Goal: Information Seeking & Learning: Check status

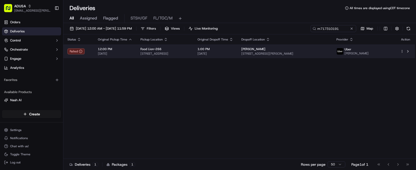
type input "m717310191"
click at [237, 58] on td "1:00 PM 09/22/2025" at bounding box center [215, 52] width 44 height 14
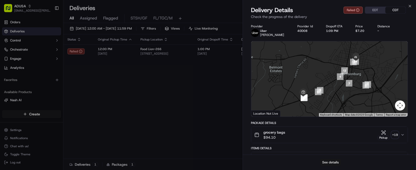
click at [334, 159] on button "See details" at bounding box center [330, 162] width 21 height 7
drag, startPoint x: 166, startPoint y: 112, endPoint x: 164, endPoint y: 106, distance: 6.3
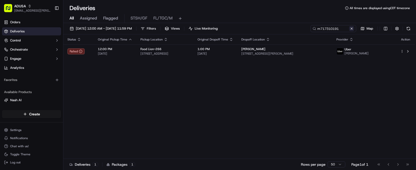
click at [349, 31] on button at bounding box center [351, 28] width 5 height 5
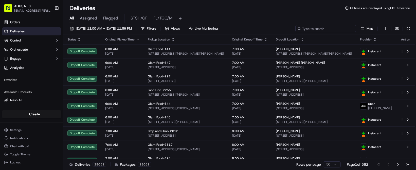
click at [295, 32] on input at bounding box center [325, 28] width 61 height 7
paste input "m714306436"
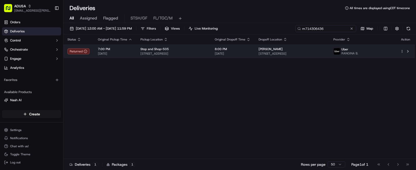
type input "m714306436"
click at [320, 56] on span "1825 Ocean Ave #2m, Brooklyn, NY 11230, USA" at bounding box center [291, 54] width 67 height 4
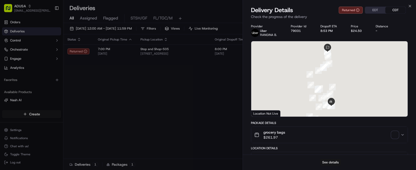
click at [326, 160] on button "See details" at bounding box center [330, 162] width 21 height 7
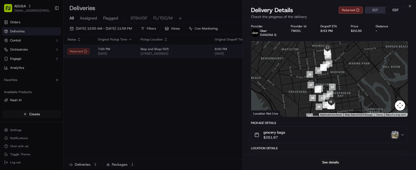
drag, startPoint x: 149, startPoint y: 101, endPoint x: 137, endPoint y: 70, distance: 33.0
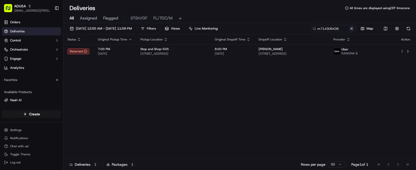
click at [349, 31] on button at bounding box center [351, 28] width 5 height 5
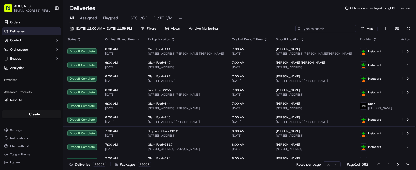
paste input "m709470349"
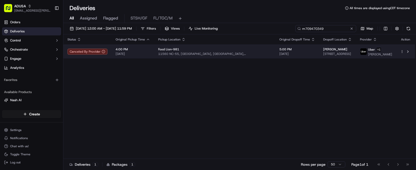
type input "m709470349"
click at [343, 56] on span "5004 NC-304, Bayboro, NC 28515, USA" at bounding box center [337, 54] width 29 height 4
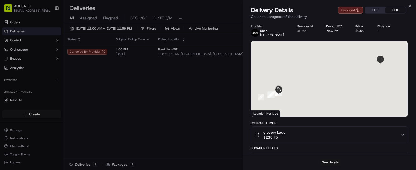
click at [329, 159] on button "See details" at bounding box center [330, 162] width 21 height 7
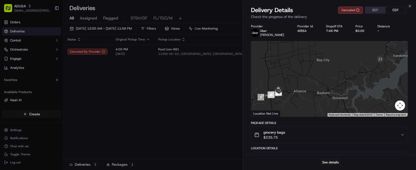
drag, startPoint x: 67, startPoint y: 103, endPoint x: 101, endPoint y: 107, distance: 34.4
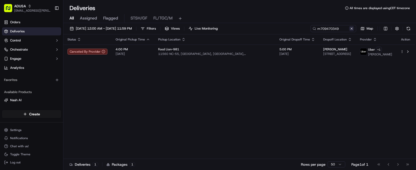
click at [349, 31] on button at bounding box center [351, 28] width 5 height 5
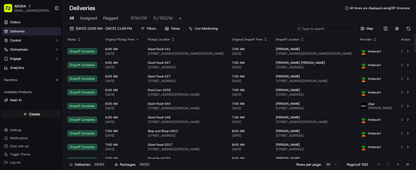
click at [295, 32] on input at bounding box center [325, 28] width 61 height 7
paste input "m714161778"
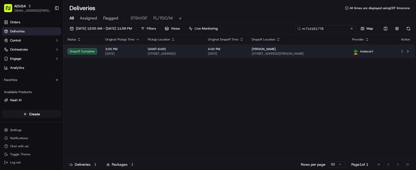
type input "m714161778"
click at [243, 56] on span "[DATE]" at bounding box center [226, 54] width 36 height 4
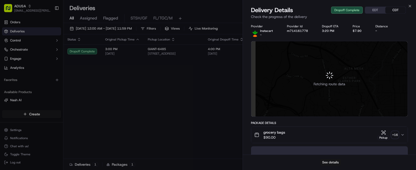
click at [334, 159] on button "See details" at bounding box center [330, 162] width 21 height 7
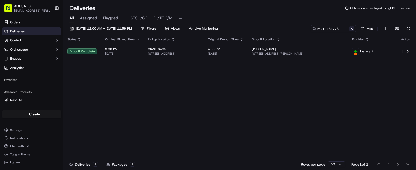
click at [349, 31] on button at bounding box center [351, 28] width 5 height 5
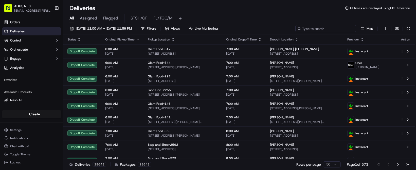
paste input "m717107825"
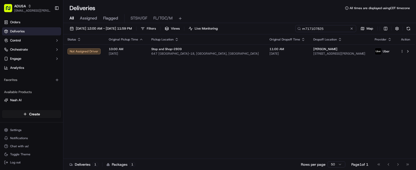
type input "m717107825"
click at [143, 56] on span "[DATE]" at bounding box center [126, 54] width 34 height 4
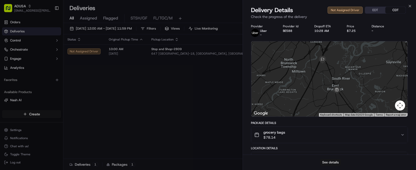
click at [328, 159] on button "See details" at bounding box center [330, 162] width 21 height 7
drag, startPoint x: 166, startPoint y: 115, endPoint x: 145, endPoint y: 86, distance: 36.0
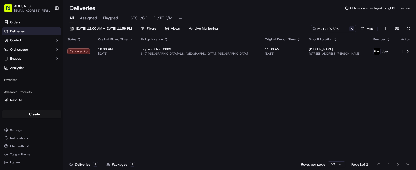
click at [349, 31] on button at bounding box center [351, 28] width 5 height 5
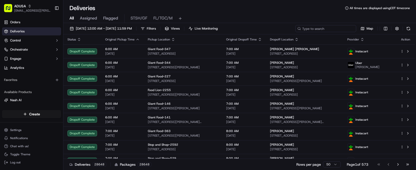
click at [295, 32] on input at bounding box center [325, 28] width 61 height 7
paste input "m714953810"
type input "m714953810"
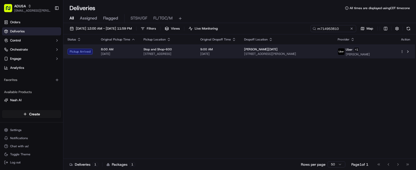
click at [302, 56] on span "95 Ash Dr, Hamden, CT 06518, US" at bounding box center [286, 54] width 85 height 4
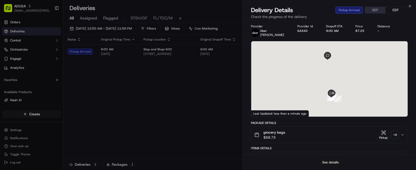
click at [336, 161] on button "See details" at bounding box center [330, 162] width 21 height 7
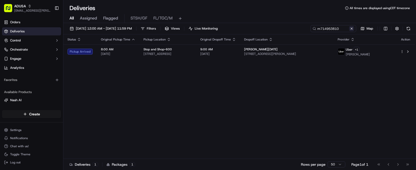
click at [349, 31] on button at bounding box center [351, 28] width 5 height 5
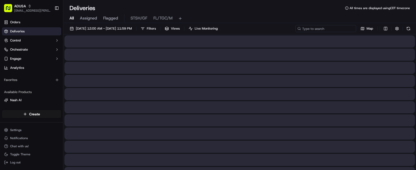
click at [295, 32] on input at bounding box center [325, 28] width 61 height 7
paste input "m714316844"
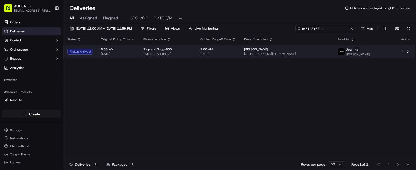
type input "m714316844"
click at [268, 51] on span "Susan Neidig" at bounding box center [256, 49] width 24 height 4
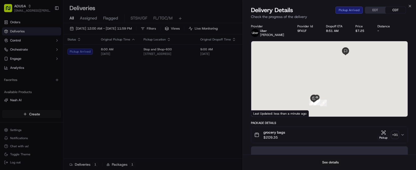
click at [329, 160] on button "See details" at bounding box center [330, 162] width 21 height 7
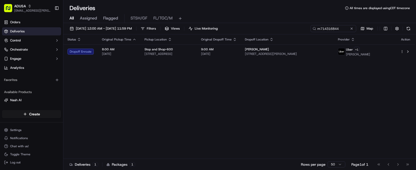
drag, startPoint x: 160, startPoint y: 132, endPoint x: 133, endPoint y: 95, distance: 45.3
click at [349, 31] on button at bounding box center [351, 28] width 5 height 5
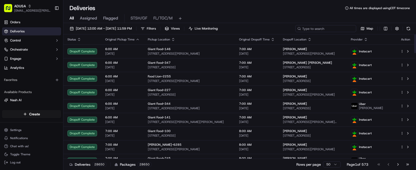
click at [295, 32] on input at bounding box center [325, 28] width 61 height 7
paste input "m714061904"
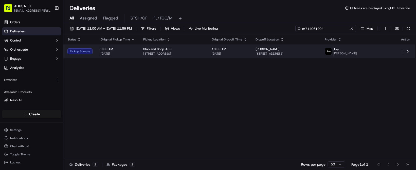
type input "m714061904"
click at [316, 56] on span "3 Musket Ln, Westford, MA 01886, US" at bounding box center [285, 54] width 61 height 4
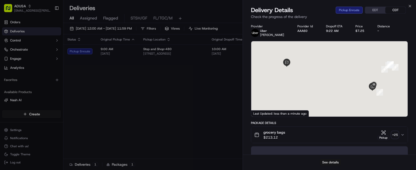
click at [334, 162] on button "See details" at bounding box center [330, 162] width 21 height 7
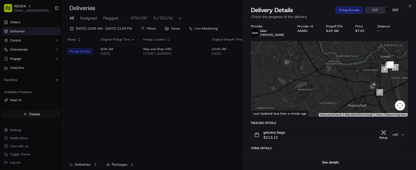
drag, startPoint x: 176, startPoint y: 125, endPoint x: 128, endPoint y: 79, distance: 66.1
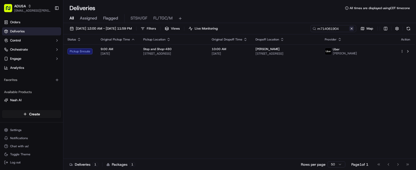
click at [349, 31] on button at bounding box center [351, 28] width 5 height 5
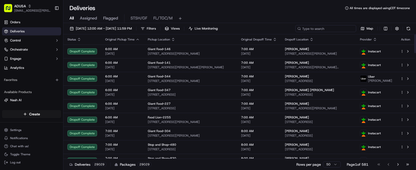
click at [295, 32] on input at bounding box center [325, 28] width 61 height 7
paste input "9176898609"
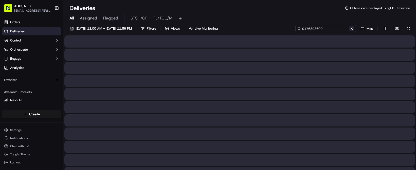
type input "9176898609"
click at [310, 32] on div "9176898609 Map" at bounding box center [360, 28] width 101 height 7
click at [349, 31] on button at bounding box center [351, 28] width 5 height 5
click at [295, 32] on input at bounding box center [325, 28] width 61 height 7
paste input "m705395956"
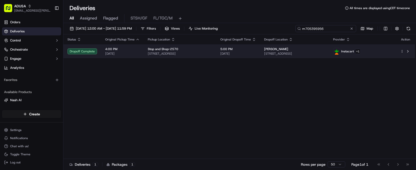
type input "m705395956"
click at [260, 58] on td "5:00 PM 09/22/2025" at bounding box center [238, 52] width 44 height 14
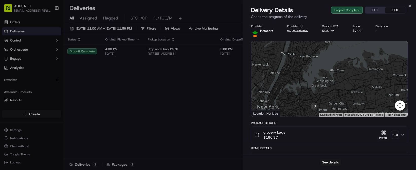
drag, startPoint x: 327, startPoint y: 114, endPoint x: 332, endPoint y: 74, distance: 39.8
click at [332, 74] on div at bounding box center [329, 78] width 156 height 75
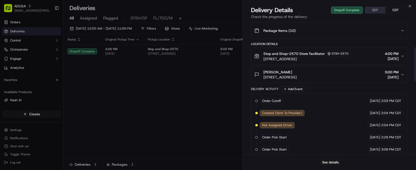
scroll to position [3, 0]
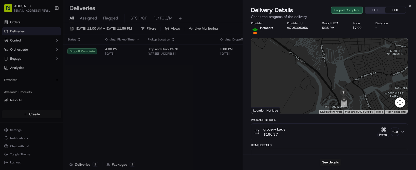
drag, startPoint x: 351, startPoint y: 77, endPoint x: 362, endPoint y: 112, distance: 36.8
click at [362, 112] on div at bounding box center [329, 75] width 156 height 75
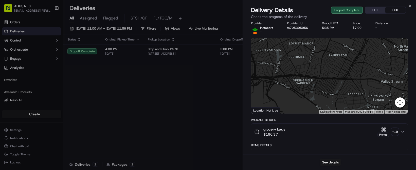
drag, startPoint x: 345, startPoint y: 80, endPoint x: 345, endPoint y: 116, distance: 36.0
click at [345, 114] on div at bounding box center [329, 75] width 156 height 75
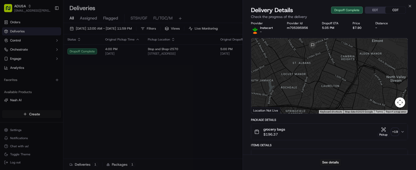
drag, startPoint x: 336, startPoint y: 86, endPoint x: 327, endPoint y: 115, distance: 30.2
click at [328, 114] on div at bounding box center [329, 75] width 156 height 75
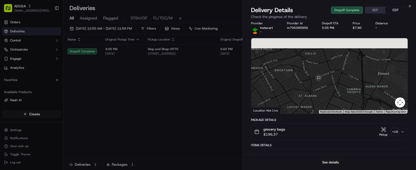
drag, startPoint x: 315, startPoint y: 64, endPoint x: 324, endPoint y: 107, distance: 43.4
click at [324, 107] on div at bounding box center [329, 75] width 156 height 75
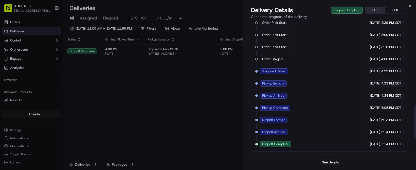
scroll to position [332, 0]
click at [332, 159] on button "See details" at bounding box center [330, 162] width 21 height 7
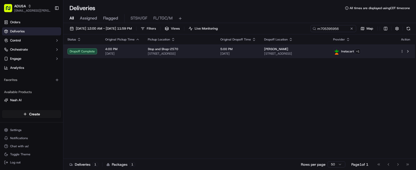
drag, startPoint x: 123, startPoint y: 137, endPoint x: 125, endPoint y: 68, distance: 68.9
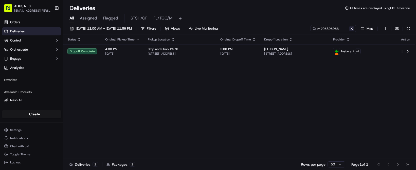
click at [349, 31] on button at bounding box center [351, 28] width 5 height 5
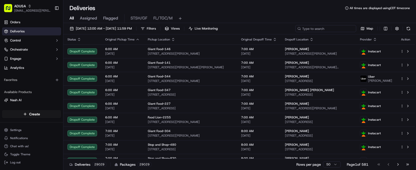
click at [295, 32] on input at bounding box center [325, 28] width 61 height 7
paste input "m713047296"
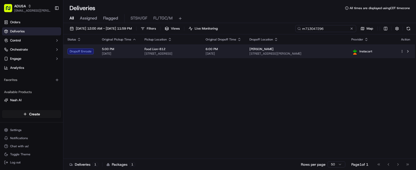
type input "m713047296"
click at [273, 51] on span "Austin Taylor" at bounding box center [261, 49] width 24 height 4
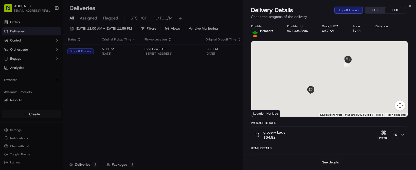
click at [328, 164] on button "See details" at bounding box center [330, 162] width 21 height 7
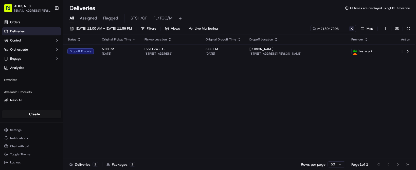
click at [349, 31] on button at bounding box center [351, 28] width 5 height 5
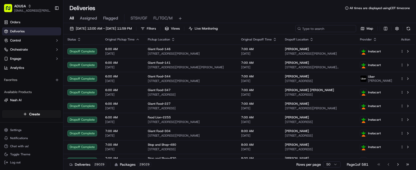
click at [295, 32] on input at bounding box center [325, 28] width 61 height 7
paste input "m705395956"
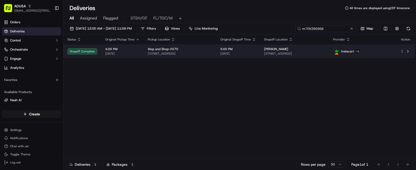
type input "m705395956"
click at [260, 58] on td "5:00 PM 09/22/2025" at bounding box center [238, 52] width 44 height 14
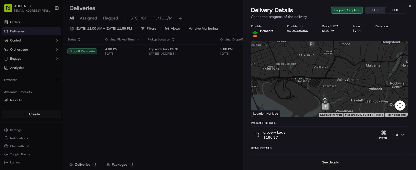
click at [329, 164] on button "See details" at bounding box center [330, 162] width 21 height 7
drag, startPoint x: 156, startPoint y: 105, endPoint x: 136, endPoint y: 81, distance: 30.5
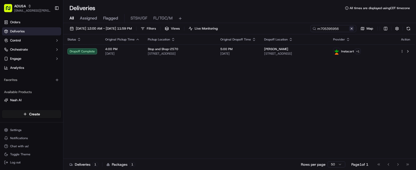
click at [349, 31] on button at bounding box center [351, 28] width 5 height 5
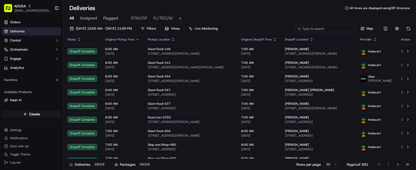
click at [295, 32] on input at bounding box center [325, 28] width 61 height 7
paste input "m716042188"
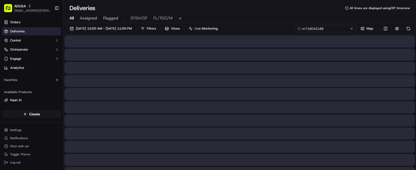
type input "m716042188"
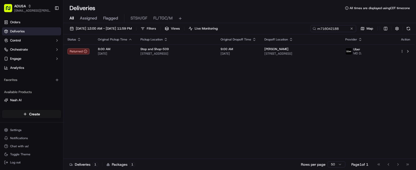
click at [94, 103] on div "Status Original Pickup Time Pickup Location Original Dropoff Time Dropoff Locat…" at bounding box center [238, 96] width 351 height 125
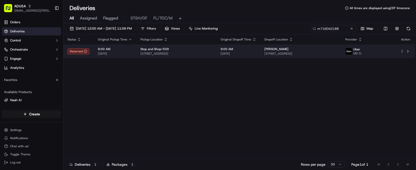
click at [310, 56] on span "58-25 66th St, Flushing, NY 11378, USA" at bounding box center [300, 54] width 72 height 4
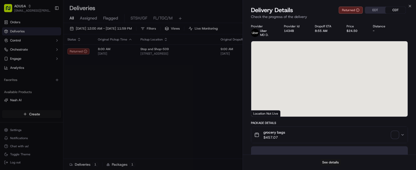
click at [328, 160] on button "See details" at bounding box center [330, 162] width 21 height 7
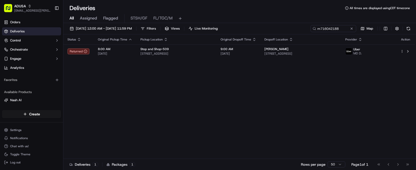
click at [349, 31] on button at bounding box center [351, 28] width 5 height 5
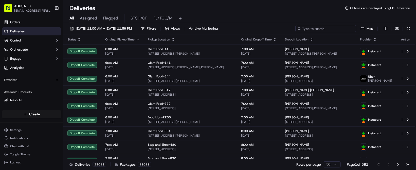
click at [295, 32] on input at bounding box center [325, 28] width 61 height 7
paste input "m717460822"
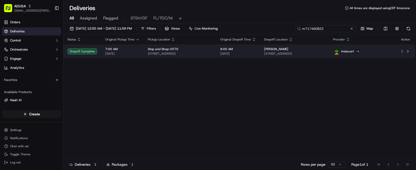
type input "m717460822"
click at [307, 56] on span "205-16 119th Ave, Queens, NY 11412, US" at bounding box center [294, 54] width 61 height 4
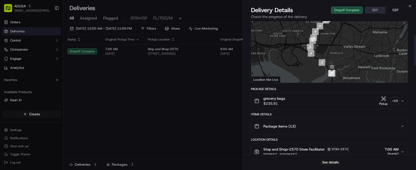
scroll to position [76, 0]
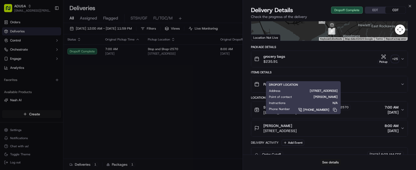
click at [334, 162] on button "See details" at bounding box center [330, 162] width 21 height 7
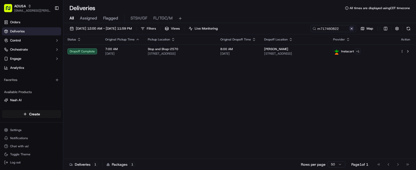
click at [349, 31] on button at bounding box center [351, 28] width 5 height 5
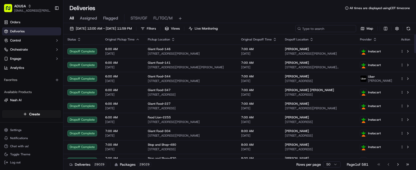
click at [295, 32] on input at bounding box center [325, 28] width 61 height 7
paste input "m713547262"
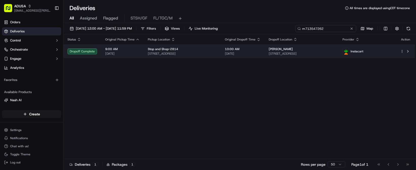
type input "m713547262"
click at [260, 51] on span "10:00 AM" at bounding box center [243, 49] width 36 height 4
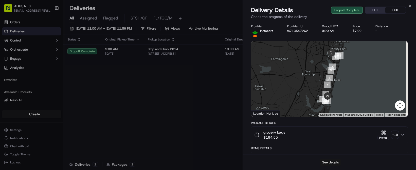
click at [326, 159] on button "See details" at bounding box center [330, 162] width 21 height 7
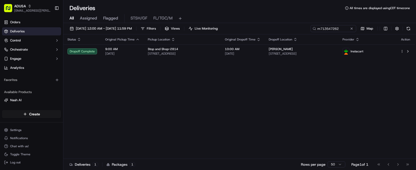
drag, startPoint x: 117, startPoint y: 117, endPoint x: 116, endPoint y: 107, distance: 10.4
click at [349, 31] on button at bounding box center [351, 28] width 5 height 5
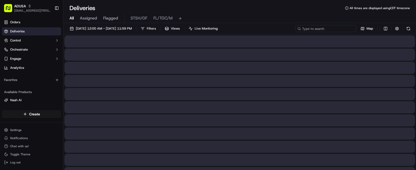
paste input "m715879582"
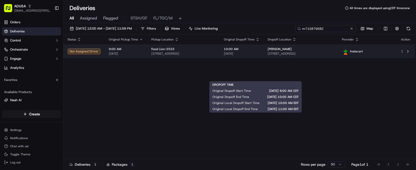
type input "m715879582"
click at [259, 56] on div "10:00 AM 09/23/2025" at bounding box center [242, 51] width 36 height 9
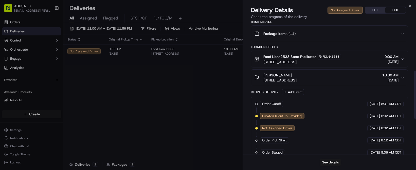
scroll to position [197, 0]
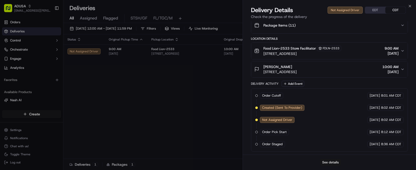
click at [332, 162] on button "See details" at bounding box center [330, 162] width 21 height 7
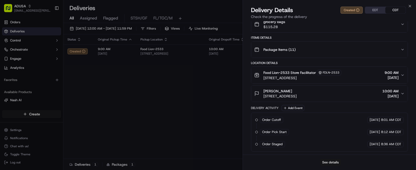
scroll to position [167, 0]
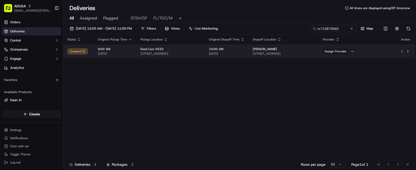
drag, startPoint x: 160, startPoint y: 122, endPoint x: 150, endPoint y: 76, distance: 46.8
click at [244, 56] on span "[DATE]" at bounding box center [227, 54] width 36 height 4
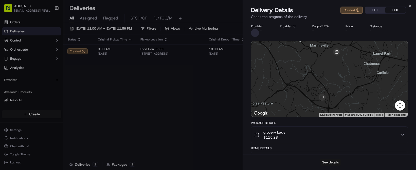
click at [335, 159] on button "See details" at bounding box center [330, 162] width 21 height 7
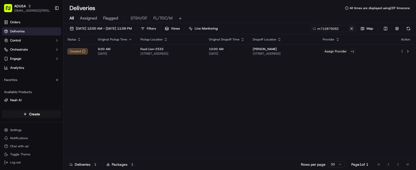
click at [349, 31] on button at bounding box center [351, 28] width 5 height 5
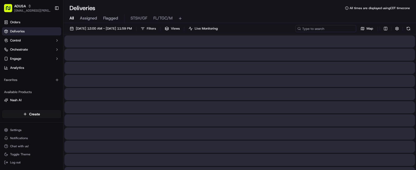
click at [295, 32] on input at bounding box center [325, 28] width 61 height 7
paste input "m715932344"
type input "m715932344"
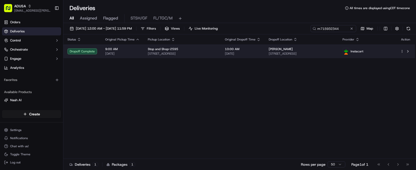
click at [329, 56] on span "23 Doe Pl, Staten Island, NY 10310, US" at bounding box center [300, 54] width 65 height 4
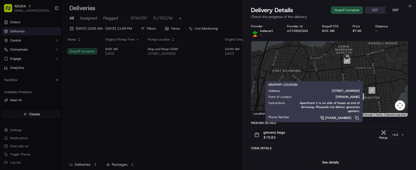
drag, startPoint x: 372, startPoint y: 85, endPoint x: 346, endPoint y: 89, distance: 25.9
click at [346, 89] on div at bounding box center [329, 78] width 156 height 75
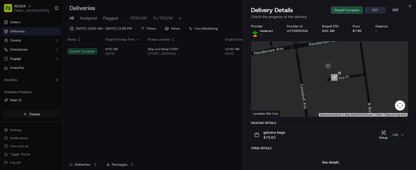
drag, startPoint x: 354, startPoint y: 63, endPoint x: 346, endPoint y: 94, distance: 32.3
click at [346, 95] on div at bounding box center [329, 78] width 156 height 75
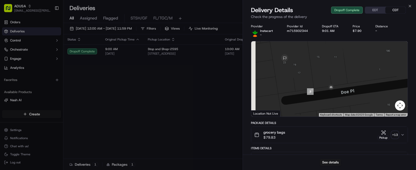
drag, startPoint x: 331, startPoint y: 81, endPoint x: 334, endPoint y: 75, distance: 6.6
click at [334, 75] on div at bounding box center [329, 78] width 156 height 75
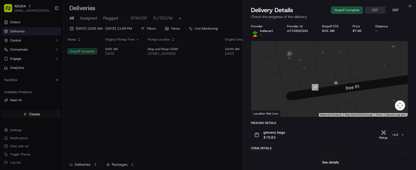
drag, startPoint x: 302, startPoint y: 96, endPoint x: 304, endPoint y: 98, distance: 2.7
click at [304, 98] on div at bounding box center [329, 78] width 156 height 75
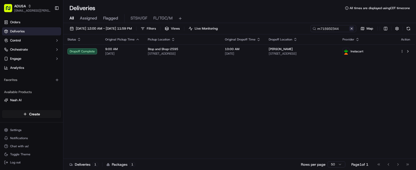
click at [349, 31] on button at bounding box center [351, 28] width 5 height 5
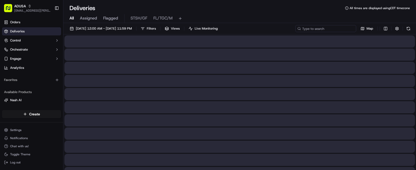
click at [295, 32] on input at bounding box center [325, 28] width 61 height 7
paste input "m715879582"
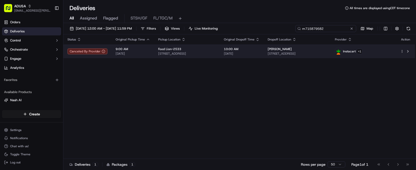
type input "m715879582"
click at [259, 56] on span "[DATE]" at bounding box center [242, 54] width 36 height 4
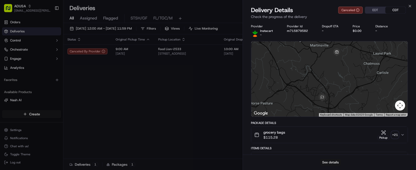
click at [331, 162] on button "See details" at bounding box center [330, 162] width 21 height 7
drag, startPoint x: 121, startPoint y: 129, endPoint x: 122, endPoint y: 121, distance: 8.2
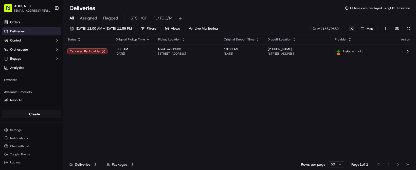
click at [349, 31] on button at bounding box center [351, 28] width 5 height 5
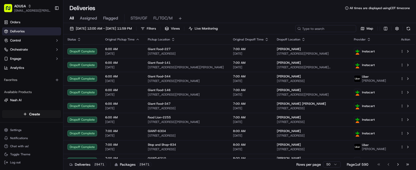
click at [295, 32] on input at bounding box center [325, 28] width 61 height 7
paste input "m712762822"
type input "m712762822"
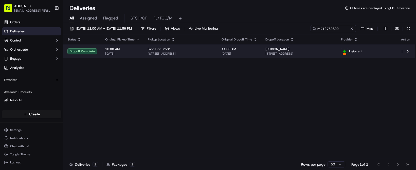
click at [289, 51] on span "Lisa Tyner" at bounding box center [277, 49] width 24 height 4
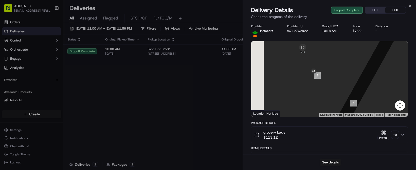
drag, startPoint x: 305, startPoint y: 68, endPoint x: 330, endPoint y: 87, distance: 31.3
click at [330, 87] on div at bounding box center [329, 78] width 156 height 75
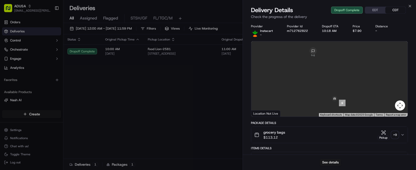
drag, startPoint x: 336, startPoint y: 89, endPoint x: 344, endPoint y: 91, distance: 7.5
click at [344, 91] on div at bounding box center [329, 78] width 156 height 75
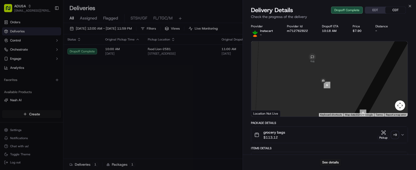
drag, startPoint x: 351, startPoint y: 94, endPoint x: 331, endPoint y: 89, distance: 20.1
click at [335, 91] on div at bounding box center [329, 78] width 156 height 75
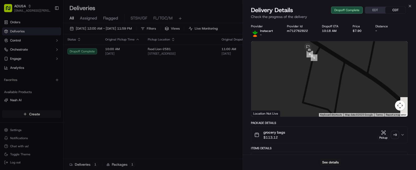
drag, startPoint x: 317, startPoint y: 106, endPoint x: 320, endPoint y: 68, distance: 37.6
click at [321, 68] on div at bounding box center [329, 78] width 156 height 75
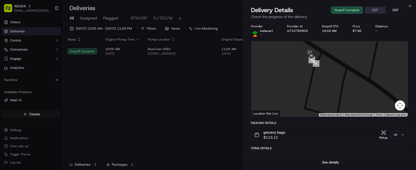
drag, startPoint x: 315, startPoint y: 78, endPoint x: 309, endPoint y: 104, distance: 26.7
click at [309, 107] on div at bounding box center [329, 78] width 156 height 75
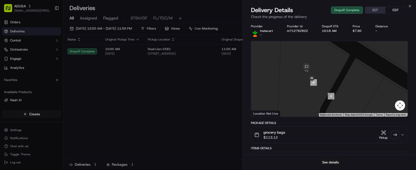
drag, startPoint x: 313, startPoint y: 78, endPoint x: 321, endPoint y: 56, distance: 23.5
click at [321, 56] on div at bounding box center [329, 78] width 156 height 75
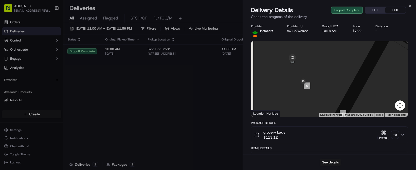
drag, startPoint x: 320, startPoint y: 102, endPoint x: 325, endPoint y: 101, distance: 5.5
click at [325, 101] on div at bounding box center [329, 78] width 156 height 75
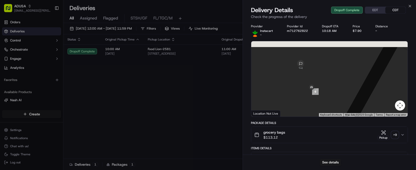
drag, startPoint x: 332, startPoint y: 87, endPoint x: 343, endPoint y: 108, distance: 23.6
click at [343, 108] on div at bounding box center [329, 78] width 156 height 75
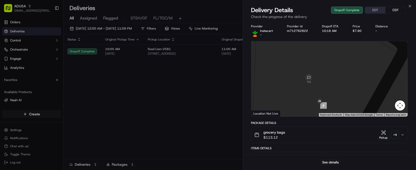
drag, startPoint x: 173, startPoint y: 119, endPoint x: 134, endPoint y: 67, distance: 65.3
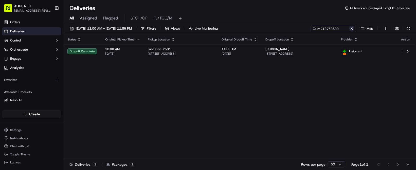
click at [349, 31] on button at bounding box center [351, 28] width 5 height 5
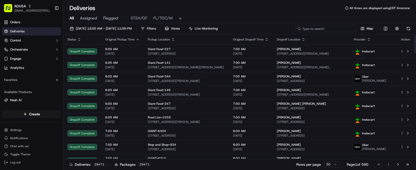
click at [295, 32] on input at bounding box center [325, 28] width 61 height 7
paste input "m706454025"
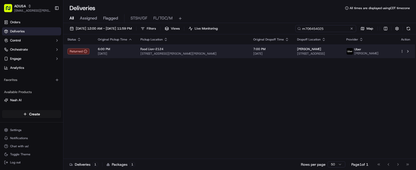
type input "m706454025"
click at [324, 56] on span "1000 Oakbrook Ln, 6104, Summerville, SC 29485, US" at bounding box center [317, 54] width 41 height 4
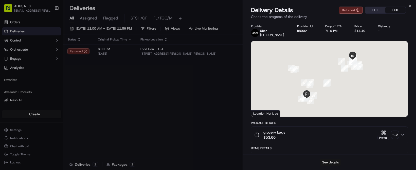
click at [328, 160] on button "See details" at bounding box center [330, 162] width 21 height 7
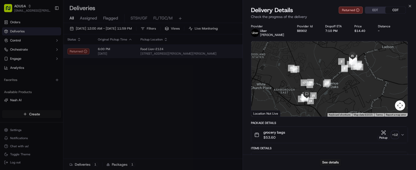
drag, startPoint x: 145, startPoint y: 112, endPoint x: 133, endPoint y: 82, distance: 32.5
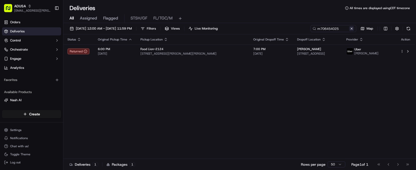
click at [349, 31] on button at bounding box center [351, 28] width 5 height 5
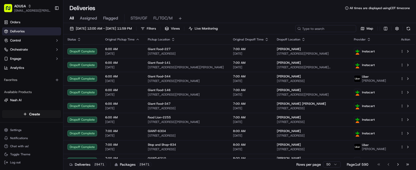
click at [295, 32] on input at bounding box center [325, 28] width 61 height 7
paste input "m712762822"
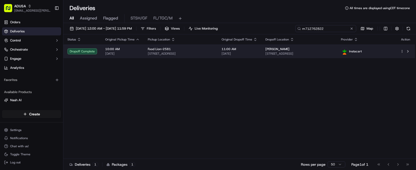
type input "m712762822"
click at [329, 56] on span "948 NC-222, Fremont, NC 27830, US" at bounding box center [298, 54] width 67 height 4
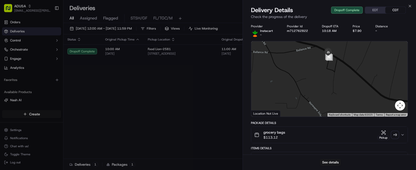
drag, startPoint x: 334, startPoint y: 64, endPoint x: 334, endPoint y: 95, distance: 31.9
click at [334, 96] on div at bounding box center [329, 78] width 156 height 75
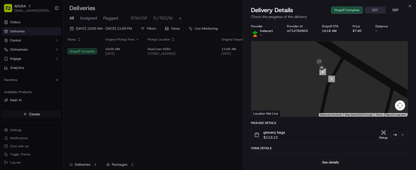
drag, startPoint x: 326, startPoint y: 64, endPoint x: 329, endPoint y: 109, distance: 45.4
click at [329, 109] on div at bounding box center [329, 78] width 156 height 75
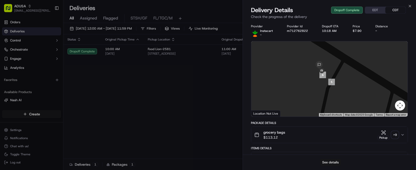
click at [329, 159] on button "See details" at bounding box center [330, 162] width 21 height 7
drag, startPoint x: 143, startPoint y: 121, endPoint x: 135, endPoint y: 97, distance: 25.4
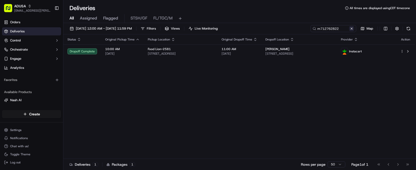
click at [349, 31] on button at bounding box center [351, 28] width 5 height 5
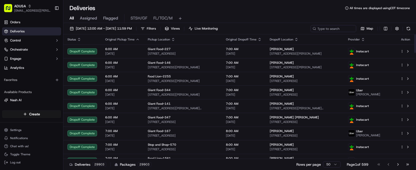
click at [101, 45] on th "Status" at bounding box center [82, 39] width 38 height 10
click at [295, 32] on input at bounding box center [325, 28] width 61 height 7
paste input "m717310193"
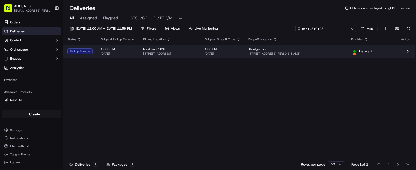
type input "m717310193"
click at [240, 56] on span "[DATE]" at bounding box center [222, 54] width 36 height 4
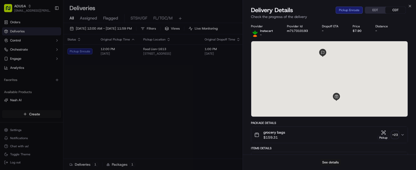
click at [326, 162] on button "See details" at bounding box center [330, 162] width 21 height 7
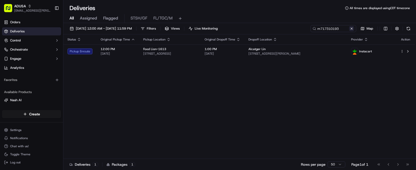
click at [349, 31] on button at bounding box center [351, 28] width 5 height 5
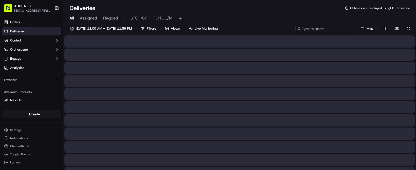
click at [295, 32] on input at bounding box center [325, 28] width 61 height 7
paste input "m717543183"
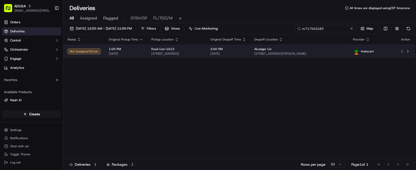
type input "m717543183"
click at [250, 58] on td "2:00 PM 09/23/2025" at bounding box center [228, 52] width 44 height 14
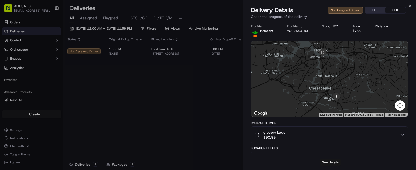
click at [333, 160] on button "See details" at bounding box center [330, 162] width 21 height 7
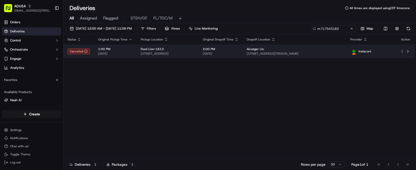
click at [238, 56] on span "[DATE]" at bounding box center [221, 54] width 36 height 4
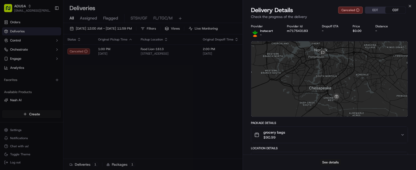
click at [330, 161] on button "See details" at bounding box center [330, 162] width 21 height 7
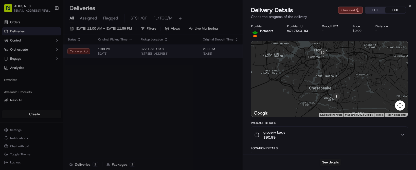
drag, startPoint x: 144, startPoint y: 117, endPoint x: 123, endPoint y: 67, distance: 54.3
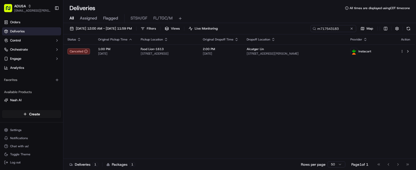
click at [349, 31] on button at bounding box center [351, 28] width 5 height 5
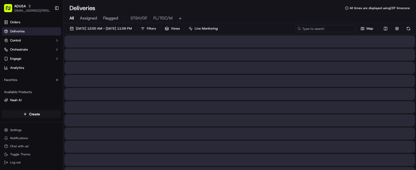
paste input "m713793432"
type input "m713793432"
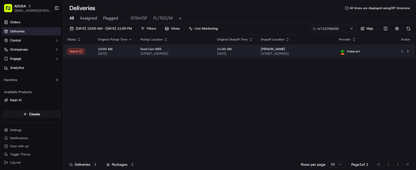
click at [253, 56] on span "[DATE]" at bounding box center [235, 54] width 36 height 4
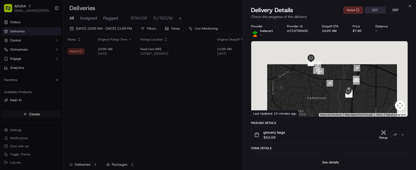
click at [329, 159] on button "See details" at bounding box center [330, 162] width 21 height 7
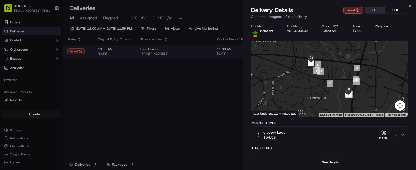
drag, startPoint x: 129, startPoint y: 113, endPoint x: 122, endPoint y: 68, distance: 46.4
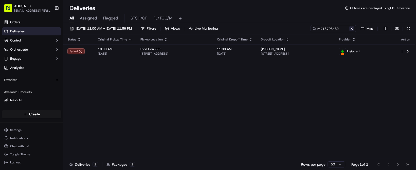
click at [349, 31] on button at bounding box center [351, 28] width 5 height 5
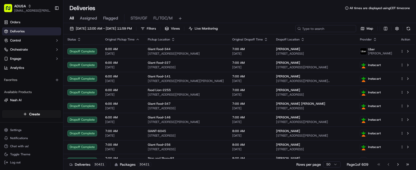
paste input "m710729922"
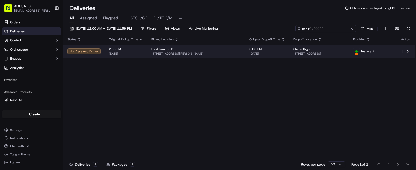
type input "m710729922"
click at [278, 56] on span "[DATE]" at bounding box center [267, 54] width 36 height 4
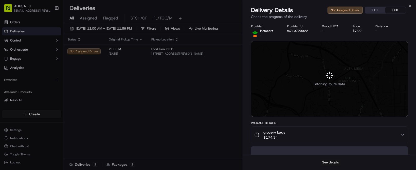
click at [328, 159] on button "See details" at bounding box center [330, 162] width 21 height 7
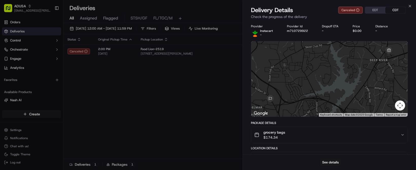
drag, startPoint x: 144, startPoint y: 123, endPoint x: 144, endPoint y: 119, distance: 4.6
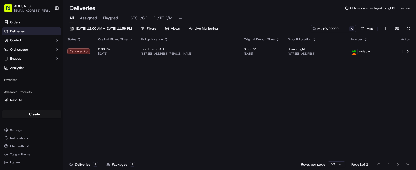
click at [349, 31] on button at bounding box center [351, 28] width 5 height 5
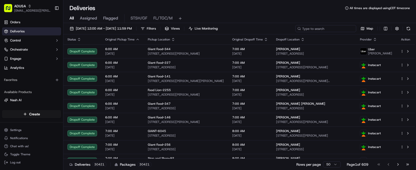
click at [295, 32] on input at bounding box center [325, 28] width 61 height 7
paste input "m717428974"
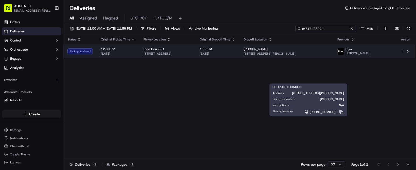
type input "m717428974"
click at [329, 51] on div "Gladys Brown" at bounding box center [286, 49] width 86 height 4
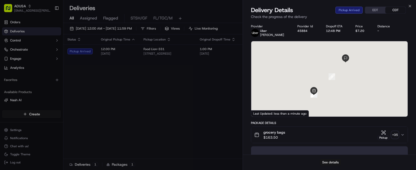
click at [331, 161] on button "See details" at bounding box center [330, 162] width 21 height 7
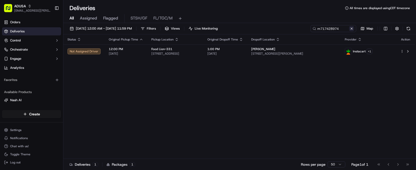
click at [349, 31] on button at bounding box center [351, 28] width 5 height 5
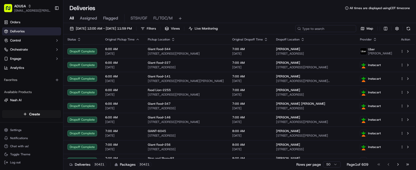
click at [295, 32] on input at bounding box center [325, 28] width 61 height 7
paste input "m716395754"
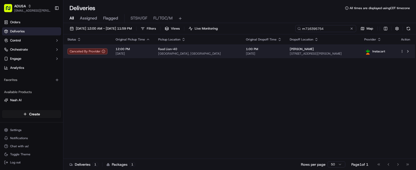
type input "m716395754"
click at [338, 51] on div "Michael Drum" at bounding box center [322, 49] width 66 height 4
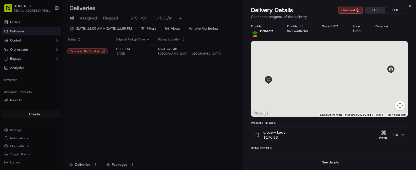
click at [332, 161] on button "See details" at bounding box center [330, 162] width 21 height 7
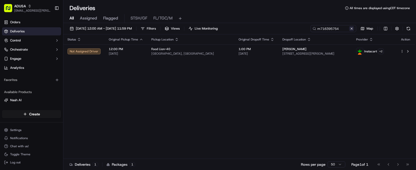
click at [349, 31] on button at bounding box center [351, 28] width 5 height 5
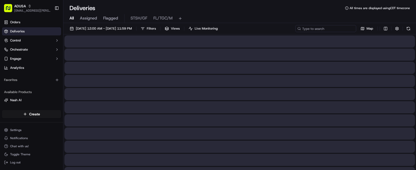
click at [295, 32] on input at bounding box center [325, 28] width 61 height 7
paste input "m715444686"
type input "m715444686"
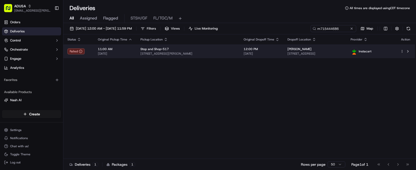
click at [310, 56] on span "192 W Dover Rd, Pawling, NY 12564, US" at bounding box center [314, 54] width 55 height 4
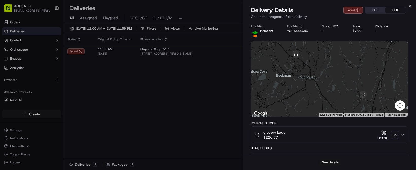
click at [332, 160] on button "See details" at bounding box center [330, 162] width 21 height 7
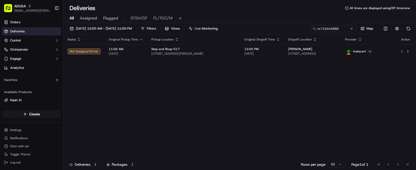
drag, startPoint x: 123, startPoint y: 47, endPoint x: 119, endPoint y: 47, distance: 4.8
click at [349, 31] on button at bounding box center [351, 28] width 5 height 5
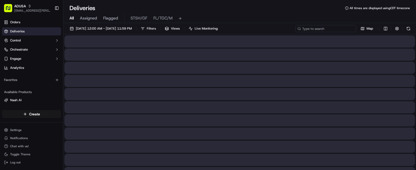
click at [295, 32] on input at bounding box center [325, 28] width 61 height 7
paste input "m716395754"
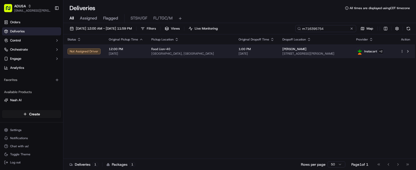
type input "m716395754"
click at [292, 58] on td "Michael Drum 109 Noritake Dr, Cary, NC 27513, US" at bounding box center [315, 52] width 74 height 14
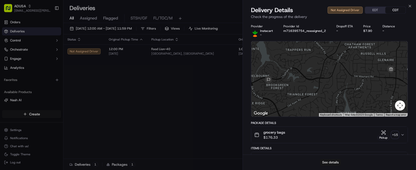
click at [331, 159] on button "See details" at bounding box center [330, 162] width 21 height 7
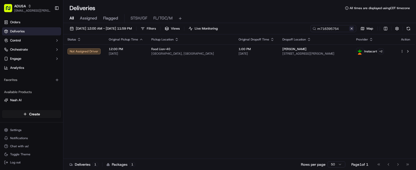
click at [349, 31] on button at bounding box center [351, 28] width 5 height 5
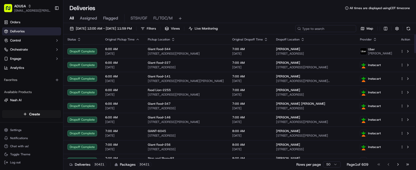
click at [295, 32] on input at bounding box center [325, 28] width 61 height 7
paste input "m715635684"
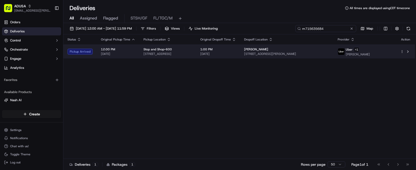
type input "m715635684"
click at [236, 56] on span "[DATE]" at bounding box center [218, 54] width 36 height 4
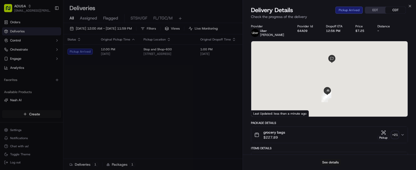
click at [332, 161] on button "See details" at bounding box center [330, 162] width 21 height 7
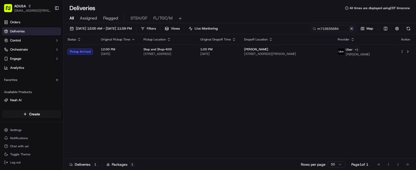
click at [349, 31] on button at bounding box center [351, 28] width 5 height 5
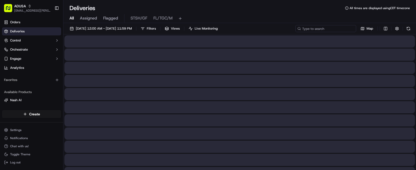
click at [295, 32] on input at bounding box center [325, 28] width 61 height 7
paste input "m709383708"
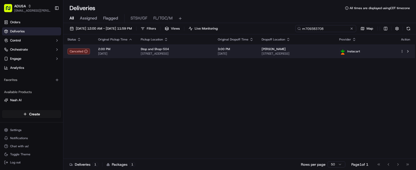
type input "m709383708"
click at [316, 56] on div "Mohamed Guddam 3890 Sedgwick Ave, Bronx, NY 10463, USA" at bounding box center [295, 51] width 69 height 9
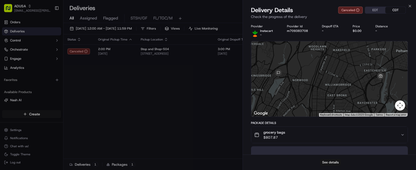
click at [331, 159] on button "See details" at bounding box center [330, 162] width 21 height 7
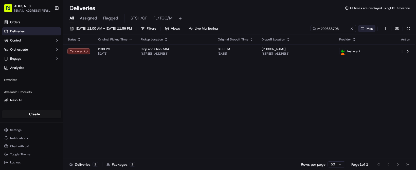
click at [310, 32] on div "m709383708 Map" at bounding box center [360, 28] width 101 height 7
click at [349, 31] on button at bounding box center [351, 28] width 5 height 5
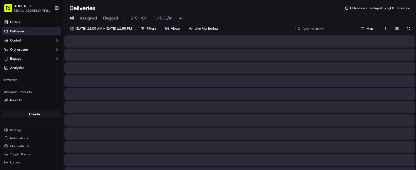
click at [295, 32] on input at bounding box center [325, 28] width 61 height 7
paste input "m716583684"
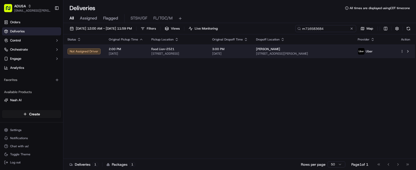
type input "m716583684"
click at [248, 51] on span "3:00 PM" at bounding box center [230, 49] width 36 height 4
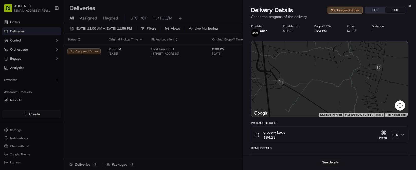
click at [326, 162] on button "See details" at bounding box center [330, 162] width 21 height 7
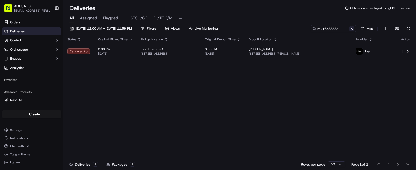
click at [349, 31] on button at bounding box center [351, 28] width 5 height 5
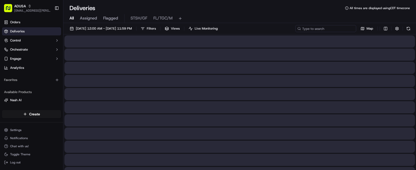
click at [295, 32] on input at bounding box center [325, 28] width 61 height 7
paste input "m717572596"
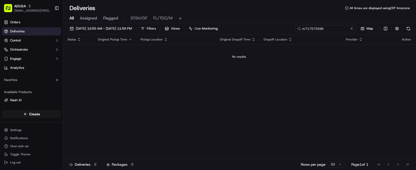
type input "m717572596"
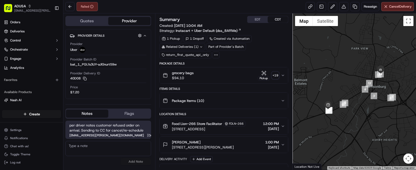
click at [105, 150] on textarea at bounding box center [108, 148] width 86 height 15
type textarea "Per customer, driver refused to bring order to her door. Wanted to leave in lob…"
click at [146, 163] on button "Add Note" at bounding box center [136, 161] width 30 height 7
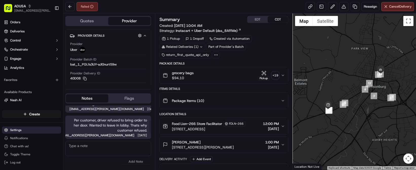
scroll to position [39, 0]
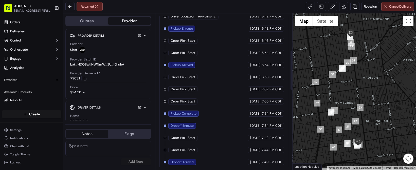
scroll to position [203, 0]
click at [88, 150] on textarea at bounding box center [108, 148] width 86 height 15
type textarea "Order was returned to store. Cust states no attempt to contact was made by driv…"
click at [146, 165] on button "Add Note" at bounding box center [136, 161] width 30 height 7
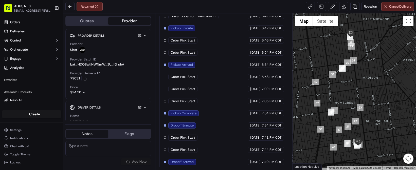
scroll to position [0, 0]
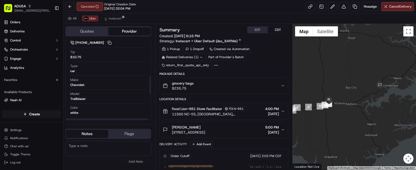
scroll to position [195, 0]
click at [144, 19] on div "All Uber Instacart" at bounding box center [239, 18] width 352 height 10
click at [121, 21] on span "Instacart" at bounding box center [115, 18] width 13 height 4
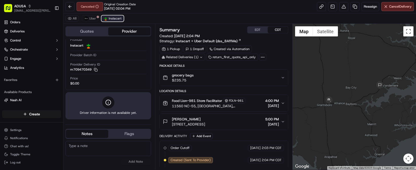
scroll to position [73, 0]
click at [96, 21] on span "Uber" at bounding box center [92, 18] width 7 height 4
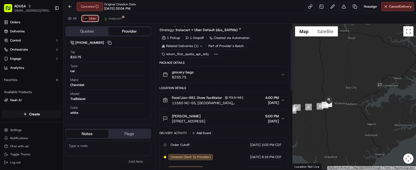
scroll to position [0, 0]
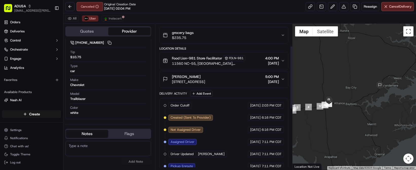
click at [205, 84] on span "5004 NC-304, Bayboro, NC 28515, USA" at bounding box center [188, 81] width 33 height 5
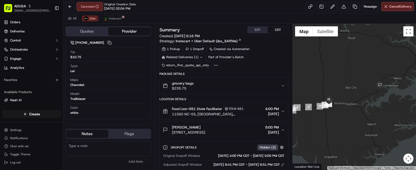
click at [107, 156] on textarea at bounding box center [108, 148] width 86 height 15
click at [121, 21] on span "Instacart" at bounding box center [115, 18] width 13 height 4
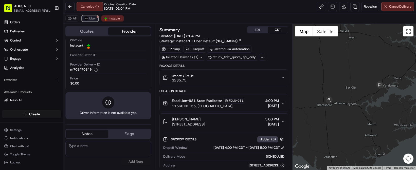
click at [98, 21] on button "Uber" at bounding box center [90, 18] width 16 height 6
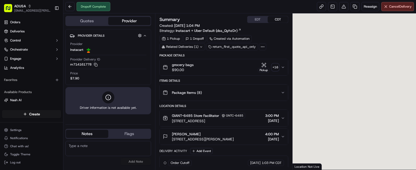
click at [123, 154] on textarea at bounding box center [108, 148] width 86 height 15
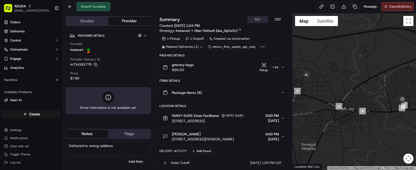
type textarea "Delivered to wrong address."
click at [141, 165] on button "Add Note" at bounding box center [136, 161] width 30 height 7
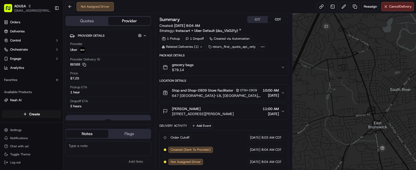
click at [109, 151] on textarea at bounding box center [108, 148] width 86 height 15
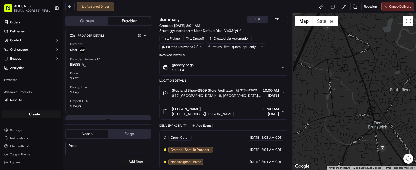
type textarea "fraud"
click at [151, 164] on button "Add Note" at bounding box center [136, 161] width 30 height 7
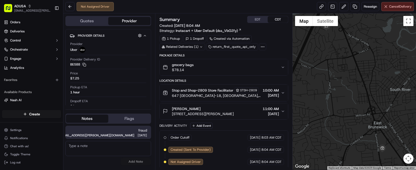
click at [387, 11] on button "Cancel Delivery" at bounding box center [397, 6] width 33 height 9
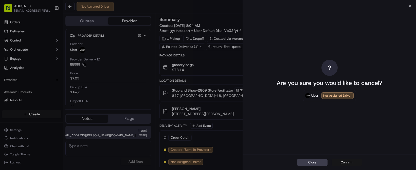
click at [345, 159] on button "Confirm" at bounding box center [346, 162] width 30 height 7
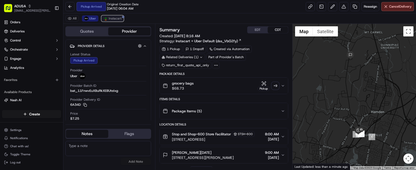
click at [121, 21] on span "Instacart" at bounding box center [115, 18] width 13 height 4
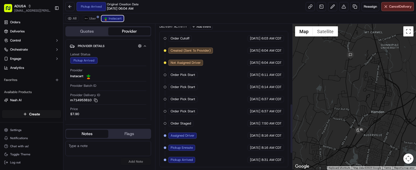
scroll to position [281, 0]
click at [96, 21] on span "Uber" at bounding box center [92, 18] width 7 height 4
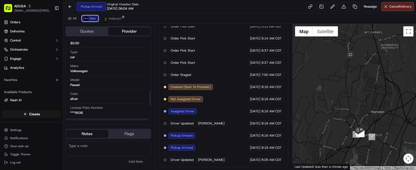
scroll to position [247, 0]
click at [121, 21] on span "Instacart" at bounding box center [115, 18] width 13 height 4
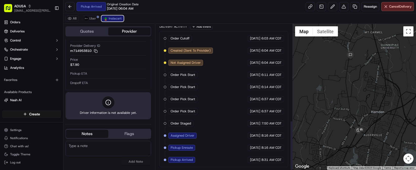
scroll to position [281, 0]
click at [98, 22] on button "Uber" at bounding box center [90, 18] width 16 height 6
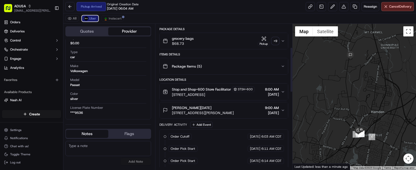
scroll to position [76, 0]
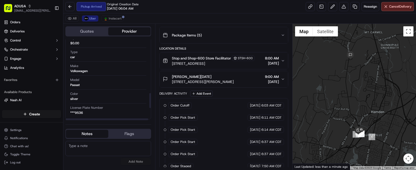
click at [232, 84] on span "[STREET_ADDRESS][PERSON_NAME]" at bounding box center [203, 81] width 62 height 5
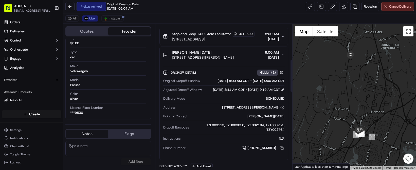
scroll to position [177, 0]
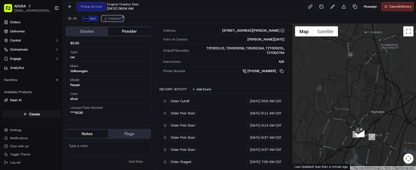
click at [121, 21] on span "Instacart" at bounding box center [115, 18] width 13 height 4
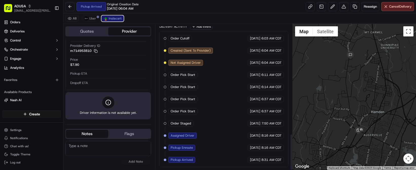
scroll to position [439, 0]
click at [96, 21] on span "Uber" at bounding box center [92, 18] width 7 height 4
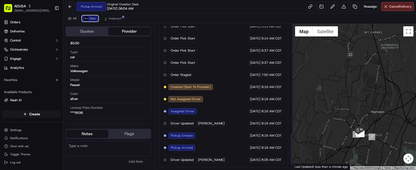
scroll to position [498, 0]
click at [121, 21] on span "Instacart" at bounding box center [115, 18] width 13 height 4
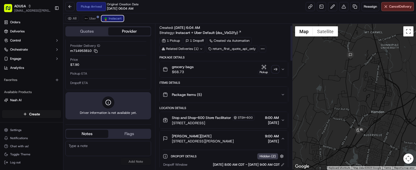
scroll to position [0, 0]
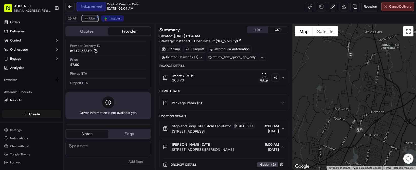
click at [96, 21] on span "Uber" at bounding box center [92, 18] width 7 height 4
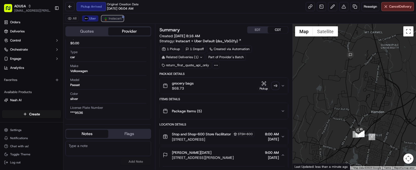
click at [121, 21] on span "Instacart" at bounding box center [115, 18] width 13 height 4
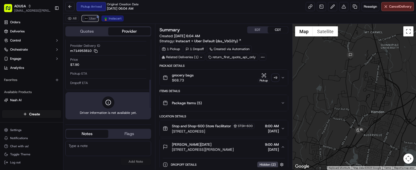
click at [96, 21] on span "Uber" at bounding box center [92, 18] width 7 height 4
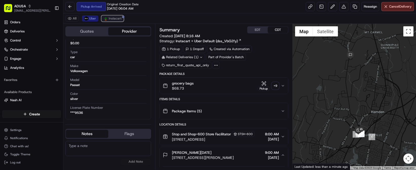
click at [121, 21] on span "Instacart" at bounding box center [115, 18] width 13 height 4
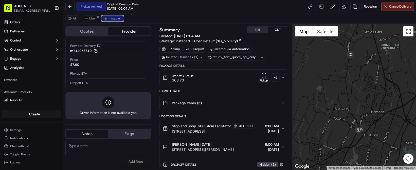
scroll to position [97, 0]
click at [96, 21] on span "Uber" at bounding box center [92, 18] width 7 height 4
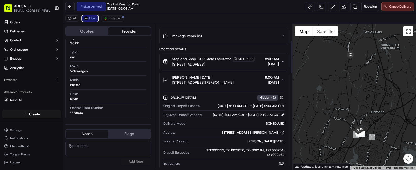
scroll to position [76, 0]
click at [115, 152] on textarea at bounding box center [108, 148] width 86 height 15
paste textarea "The store called, Uber took the order.. but then right after IC came for the sa…"
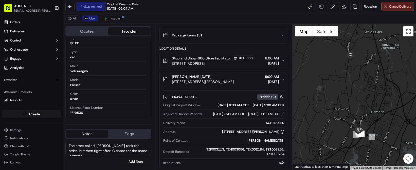
scroll to position [7, 0]
type textarea "The store called, Uber took the order.. but then right after IC came for the sa…"
click at [143, 164] on button "Add Note" at bounding box center [136, 161] width 30 height 7
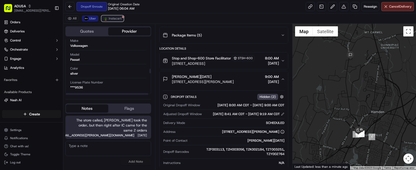
click at [121, 21] on span "Instacart" at bounding box center [115, 18] width 13 height 4
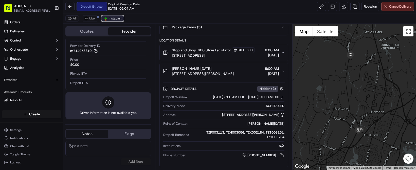
scroll to position [97, 0]
click at [96, 21] on span "Uber" at bounding box center [92, 18] width 7 height 4
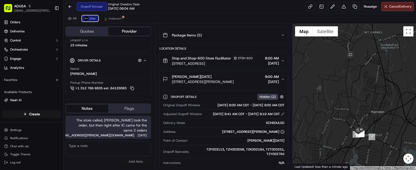
scroll to position [247, 0]
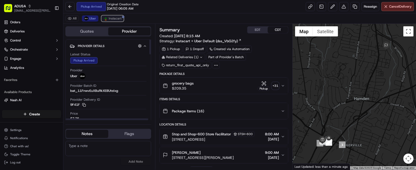
click at [121, 21] on span "Instacart" at bounding box center [115, 18] width 13 height 4
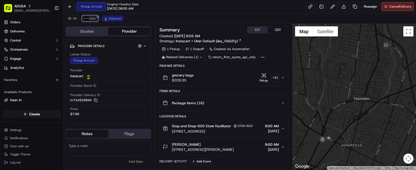
click at [96, 21] on span "Uber" at bounding box center [92, 18] width 7 height 4
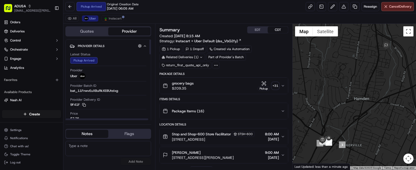
click at [113, 150] on textarea at bounding box center [108, 148] width 86 height 15
click at [96, 21] on span "Uber" at bounding box center [92, 18] width 7 height 4
click at [113, 149] on textarea at bounding box center [108, 148] width 86 height 15
type textarea "S"
click at [101, 152] on textarea at bounding box center [108, 148] width 86 height 15
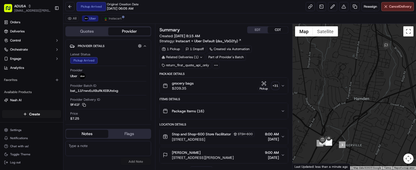
paste textarea "The store called, Uber took the order.. but then right after IC came for the sa…"
type textarea "The store called, Uber took the order.. but then right after IC came for the sa…"
click at [148, 163] on button "Add Note" at bounding box center [136, 161] width 30 height 7
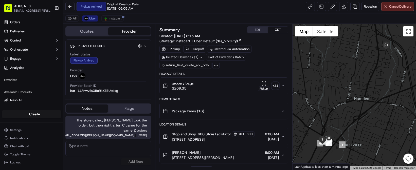
scroll to position [76, 0]
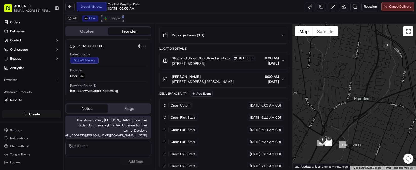
click at [124, 22] on button "Instacart" at bounding box center [112, 18] width 22 height 6
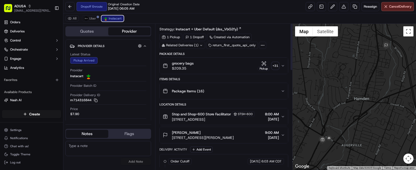
scroll to position [0, 0]
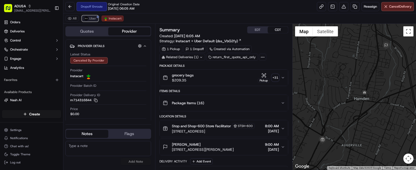
click at [96, 21] on span "Uber" at bounding box center [92, 18] width 7 height 4
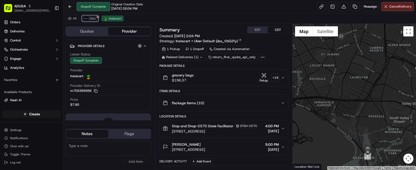
click at [96, 21] on span "Uber" at bounding box center [92, 18] width 7 height 4
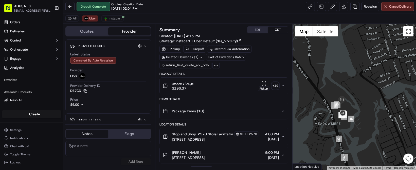
drag, startPoint x: 353, startPoint y: 141, endPoint x: 356, endPoint y: 112, distance: 29.5
click at [356, 112] on div at bounding box center [353, 97] width 123 height 146
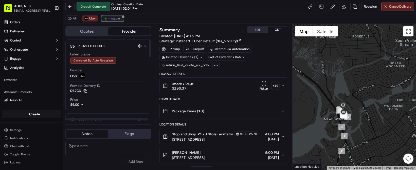
click at [124, 22] on button "Instacart" at bounding box center [112, 18] width 22 height 6
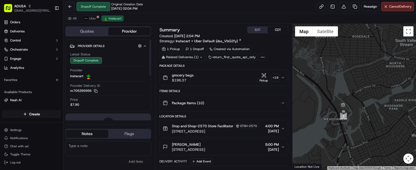
click at [103, 152] on textarea at bounding box center [108, 148] width 86 height 15
click at [106, 153] on textarea at bounding box center [108, 148] width 86 height 15
click at [98, 20] on button "Uber" at bounding box center [90, 18] width 16 height 6
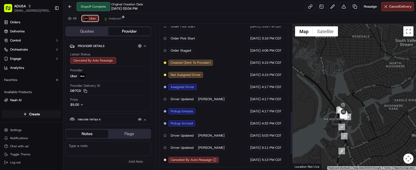
scroll to position [344, 0]
click at [121, 21] on span "Instacart" at bounding box center [115, 18] width 13 height 4
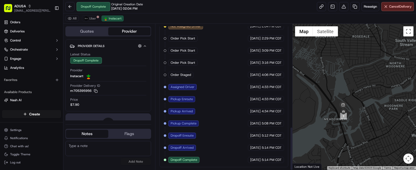
click at [119, 156] on textarea at bounding box center [108, 148] width 86 height 15
type textarea "Marked as drop off complete but GPS does not show driver left the store parking…"
click at [146, 165] on button "Add Note" at bounding box center [136, 161] width 30 height 7
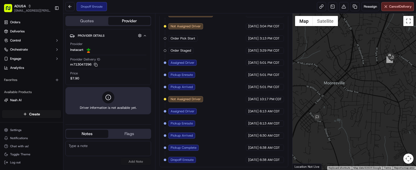
scroll to position [333, 0]
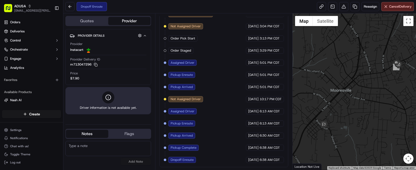
drag, startPoint x: 350, startPoint y: 139, endPoint x: 343, endPoint y: 134, distance: 8.5
click at [323, 153] on div at bounding box center [353, 91] width 123 height 157
drag, startPoint x: 346, startPoint y: 126, endPoint x: 351, endPoint y: 124, distance: 5.0
click at [351, 124] on div at bounding box center [353, 91] width 123 height 157
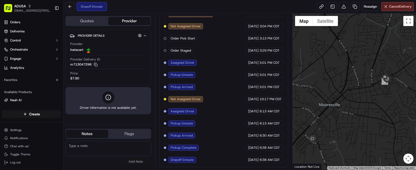
drag, startPoint x: 387, startPoint y: 90, endPoint x: 362, endPoint y: 98, distance: 26.9
click at [362, 98] on div at bounding box center [353, 91] width 123 height 157
drag, startPoint x: 368, startPoint y: 95, endPoint x: 360, endPoint y: 117, distance: 24.0
click at [360, 117] on div at bounding box center [353, 91] width 123 height 157
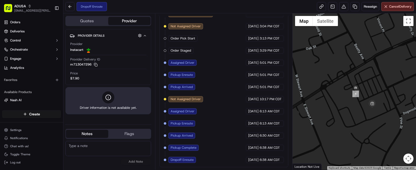
click at [93, 148] on textarea at bounding box center [108, 148] width 86 height 15
type textarea "order was never picked up per store. Processed cancel."
click at [150, 165] on button "Add Note" at bounding box center [136, 161] width 30 height 7
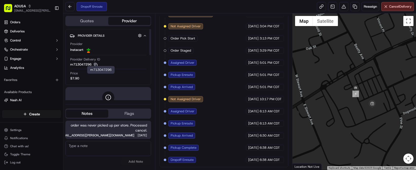
click at [98, 67] on icon "button" at bounding box center [96, 65] width 4 height 4
click at [389, 9] on span "Cancel Delivery" at bounding box center [400, 6] width 23 height 5
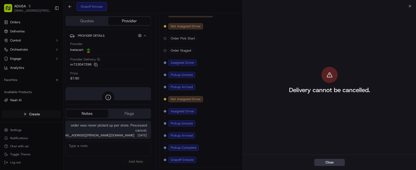
click at [329, 162] on button "Close" at bounding box center [329, 162] width 30 height 7
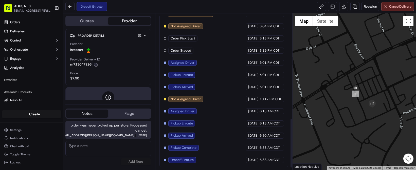
scroll to position [333, 0]
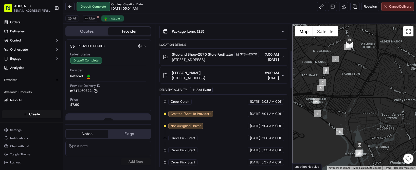
scroll to position [101, 0]
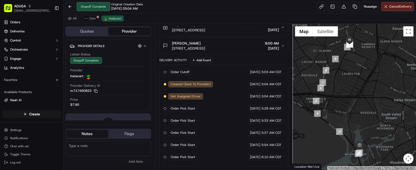
click at [96, 153] on textarea at bounding box center [108, 148] width 86 height 15
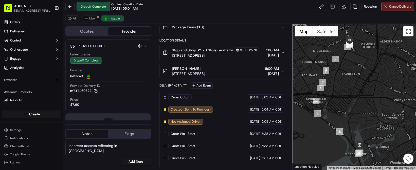
scroll to position [1, 0]
type textarea "Incorrect address reflecting in [GEOGRAPHIC_DATA]."
click at [151, 165] on button "Add Note" at bounding box center [136, 161] width 30 height 7
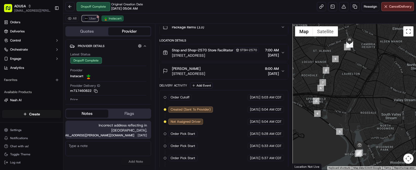
click at [96, 21] on span "Uber" at bounding box center [92, 18] width 7 height 4
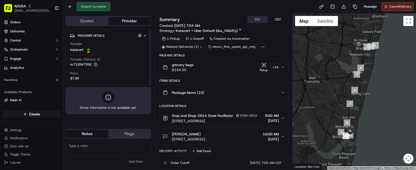
click at [117, 153] on textarea at bounding box center [108, 148] width 86 height 15
type textarea "Delivered to wrong address."
click at [147, 162] on button "Add Note" at bounding box center [136, 161] width 30 height 7
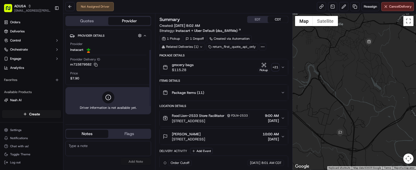
scroll to position [32, 0]
click at [123, 155] on textarea at bounding box center [108, 148] width 86 height 15
type textarea "cc cancelled"
click at [145, 165] on button "Add Note" at bounding box center [136, 161] width 30 height 7
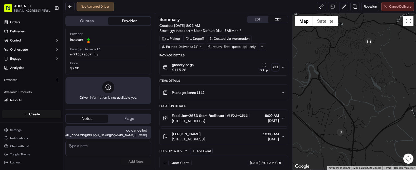
click at [389, 8] on span "Cancel Delivery" at bounding box center [400, 6] width 23 height 5
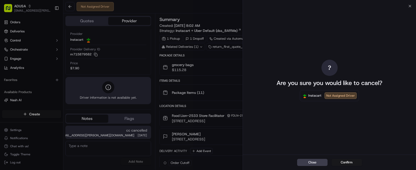
click at [335, 156] on div "Close Confirm" at bounding box center [329, 162] width 173 height 15
click at [343, 161] on button "Confirm" at bounding box center [346, 162] width 30 height 7
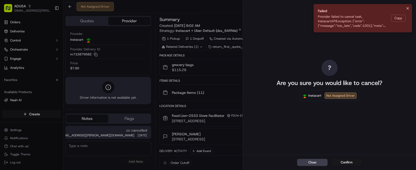
click at [405, 10] on icon "Notifications (F8)" at bounding box center [407, 8] width 4 height 4
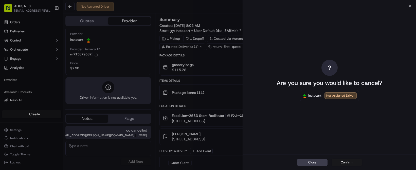
click at [407, 9] on div "? Are you sure you would like to cancel? Instacart Not Assigned Driver" at bounding box center [329, 80] width 173 height 149
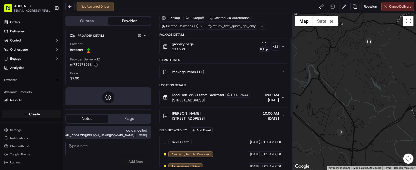
scroll to position [51, 0]
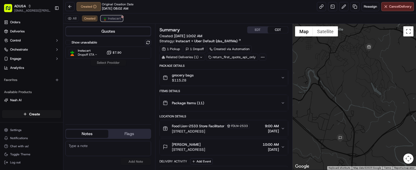
click at [121, 21] on span "Instacart" at bounding box center [114, 18] width 13 height 4
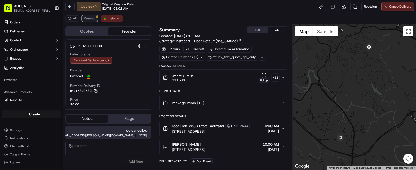
click at [95, 21] on span "Created" at bounding box center [89, 18] width 11 height 4
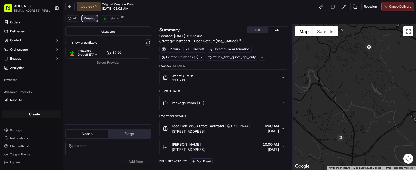
click at [95, 21] on span "Created" at bounding box center [89, 18] width 11 height 4
click at [389, 8] on span "Cancel Delivery" at bounding box center [400, 6] width 23 height 5
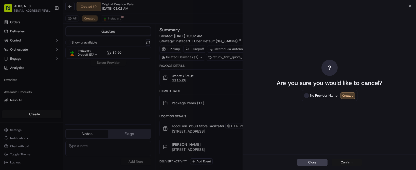
click at [353, 159] on button "Confirm" at bounding box center [346, 162] width 30 height 7
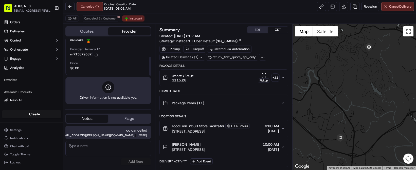
scroll to position [51, 0]
click at [98, 57] on button "m715879582 Copy m715879582" at bounding box center [83, 54] width 27 height 5
click at [117, 21] on span "Canceled By Customer" at bounding box center [100, 18] width 33 height 4
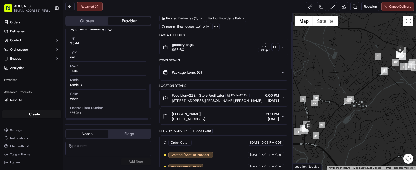
scroll to position [101, 0]
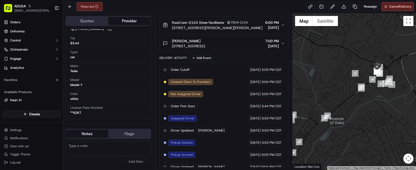
drag, startPoint x: 383, startPoint y: 87, endPoint x: 361, endPoint y: 100, distance: 25.2
click at [361, 100] on div at bounding box center [353, 91] width 123 height 157
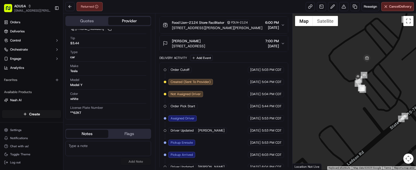
drag, startPoint x: 375, startPoint y: 56, endPoint x: 376, endPoint y: 101, distance: 44.8
click at [376, 102] on div at bounding box center [353, 91] width 123 height 157
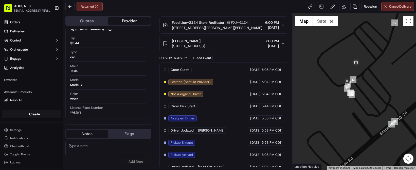
drag, startPoint x: 392, startPoint y: 128, endPoint x: 356, endPoint y: 94, distance: 48.9
click at [356, 94] on div at bounding box center [353, 91] width 123 height 157
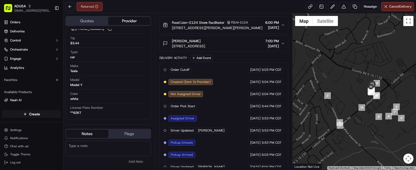
drag, startPoint x: 372, startPoint y: 116, endPoint x: 380, endPoint y: 114, distance: 8.2
click at [380, 114] on div at bounding box center [353, 91] width 123 height 157
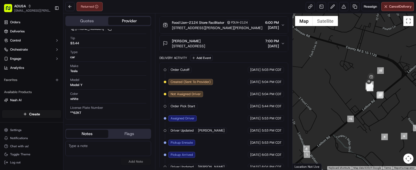
click at [205, 49] on span "1000 Oakbrook Ln, 6104, Summerville, SC 29485, US" at bounding box center [188, 46] width 33 height 5
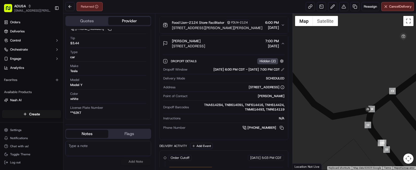
drag, startPoint x: 347, startPoint y: 90, endPoint x: 403, endPoint y: 113, distance: 60.5
click at [403, 113] on div at bounding box center [353, 91] width 123 height 157
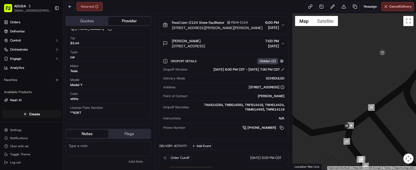
drag, startPoint x: 392, startPoint y: 109, endPoint x: 376, endPoint y: 121, distance: 19.9
click at [376, 121] on div at bounding box center [353, 91] width 123 height 157
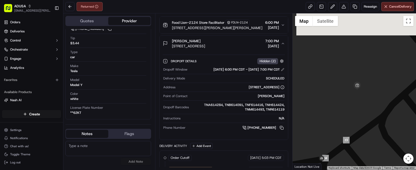
drag, startPoint x: 376, startPoint y: 80, endPoint x: 357, endPoint y: 110, distance: 35.5
click at [357, 113] on div at bounding box center [353, 91] width 123 height 157
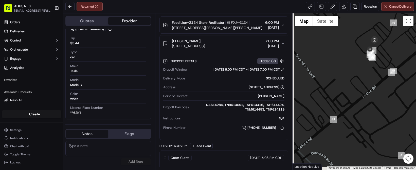
drag, startPoint x: 354, startPoint y: 148, endPoint x: 371, endPoint y: 86, distance: 64.2
click at [387, 68] on div at bounding box center [353, 91] width 123 height 157
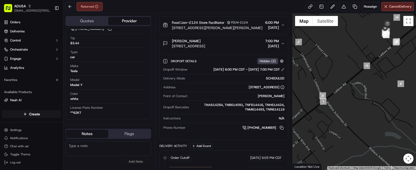
drag, startPoint x: 348, startPoint y: 121, endPoint x: 381, endPoint y: 72, distance: 58.7
click at [381, 72] on div at bounding box center [353, 91] width 123 height 157
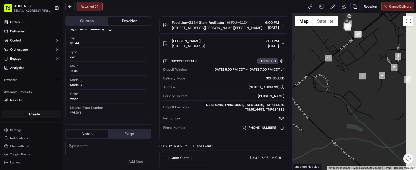
drag, startPoint x: 377, startPoint y: 93, endPoint x: 317, endPoint y: 117, distance: 64.0
click at [316, 118] on div at bounding box center [353, 91] width 123 height 157
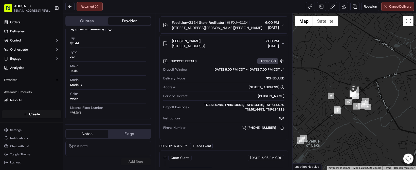
drag, startPoint x: 332, startPoint y: 133, endPoint x: 369, endPoint y: 105, distance: 46.7
click at [369, 105] on div at bounding box center [353, 91] width 123 height 157
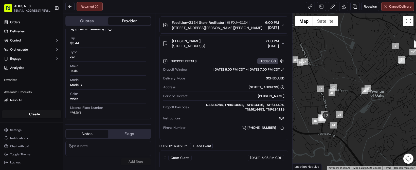
drag, startPoint x: 326, startPoint y: 130, endPoint x: 348, endPoint y: 110, distance: 30.0
click at [348, 110] on div at bounding box center [353, 91] width 123 height 157
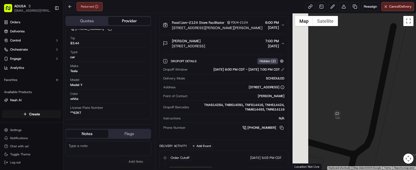
drag, startPoint x: 325, startPoint y: 134, endPoint x: 355, endPoint y: 127, distance: 30.4
click at [355, 127] on div at bounding box center [353, 91] width 123 height 157
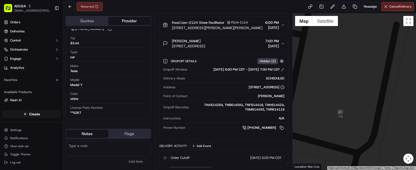
click at [205, 49] on span "1000 Oakbrook Ln, 6104, Summerville, SC 29485, US" at bounding box center [188, 46] width 33 height 5
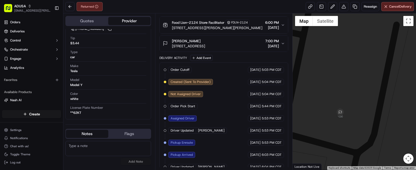
click at [205, 49] on span "1000 Oakbrook Ln, 6104, Summerville, SC 29485, US" at bounding box center [188, 46] width 33 height 5
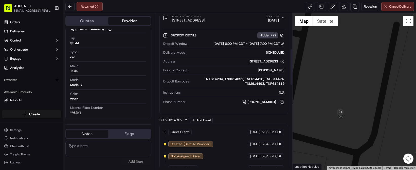
scroll to position [152, 0]
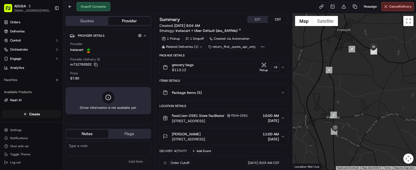
click at [107, 152] on textarea at bounding box center [108, 148] width 86 height 15
type textarea "GPS shows driver at address. Customer claims they did not receive the order."
click at [137, 163] on button "Add Note" at bounding box center [136, 161] width 30 height 7
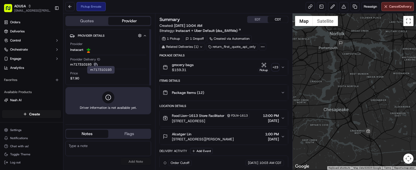
click at [98, 67] on icon "button" at bounding box center [96, 65] width 4 height 4
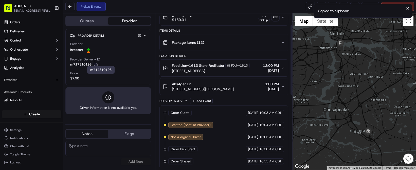
scroll to position [51, 0]
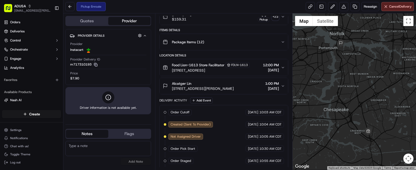
click at [118, 153] on textarea at bounding box center [108, 148] width 86 height 15
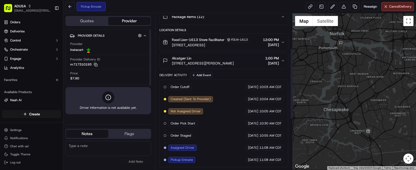
scroll to position [101, 0]
click at [100, 151] on textarea at bounding box center [108, 148] width 86 height 15
type textarea "fraud, pick up enroute. Called IC to cancel."
click at [145, 163] on button "Add Note" at bounding box center [136, 161] width 30 height 7
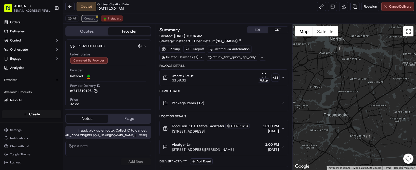
click at [98, 22] on button "Created" at bounding box center [90, 18] width 16 height 6
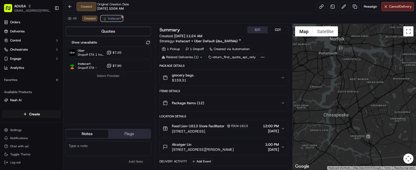
click at [121, 21] on span "Instacart" at bounding box center [114, 18] width 13 height 4
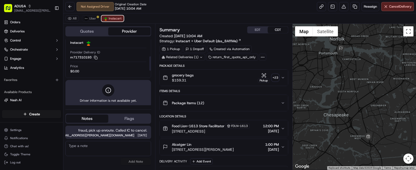
scroll to position [51, 0]
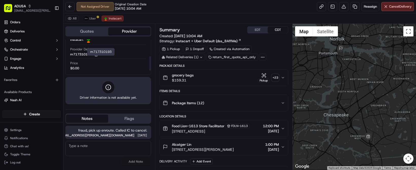
click at [98, 56] on icon "button" at bounding box center [96, 55] width 4 height 4
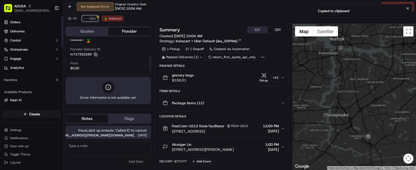
click at [96, 21] on span "Uber" at bounding box center [92, 18] width 7 height 4
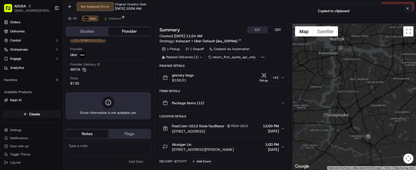
click at [407, 10] on icon "Notifications (F8)" at bounding box center [407, 8] width 4 height 4
click at [399, 8] on span "Cancel Delivery" at bounding box center [400, 6] width 23 height 5
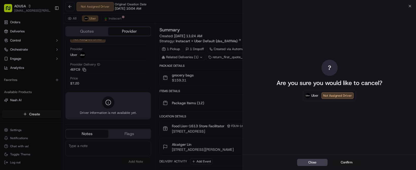
click at [348, 163] on button "Confirm" at bounding box center [346, 162] width 30 height 7
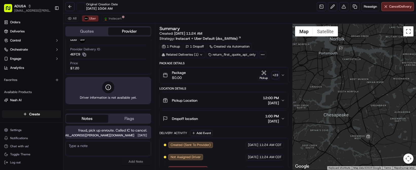
click at [118, 155] on textarea at bounding box center [108, 148] width 86 height 15
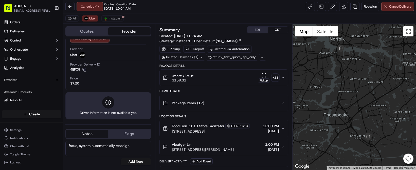
scroll to position [1, 0]
click at [101, 149] on textarea "fraud, system automaticlally reassigned." at bounding box center [108, 148] width 86 height 15
type textarea "fraud, system automatically reassigned."
click at [148, 165] on button "Add Note" at bounding box center [136, 161] width 30 height 7
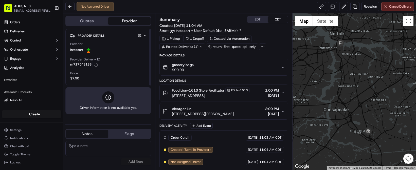
click at [94, 150] on textarea at bounding box center [108, 148] width 86 height 15
type textarea "fraud"
click at [147, 160] on button "Add Note" at bounding box center [136, 161] width 30 height 7
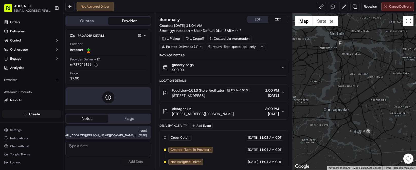
click at [397, 9] on span "Cancel Delivery" at bounding box center [400, 6] width 23 height 5
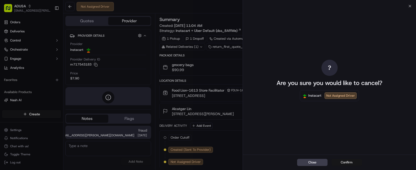
click at [345, 159] on button "Confirm" at bounding box center [346, 162] width 30 height 7
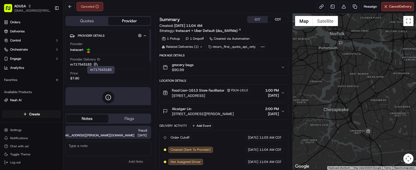
click at [98, 67] on icon "button" at bounding box center [96, 65] width 4 height 4
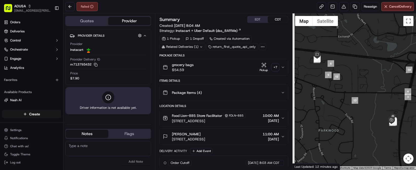
click at [93, 149] on textarea at bounding box center [108, 148] width 86 height 15
type textarea "Due to no response from customer upon arrival, driver returned order to store."
click at [150, 163] on button "Add Note" at bounding box center [136, 161] width 30 height 7
